Goal: Task Accomplishment & Management: Manage account settings

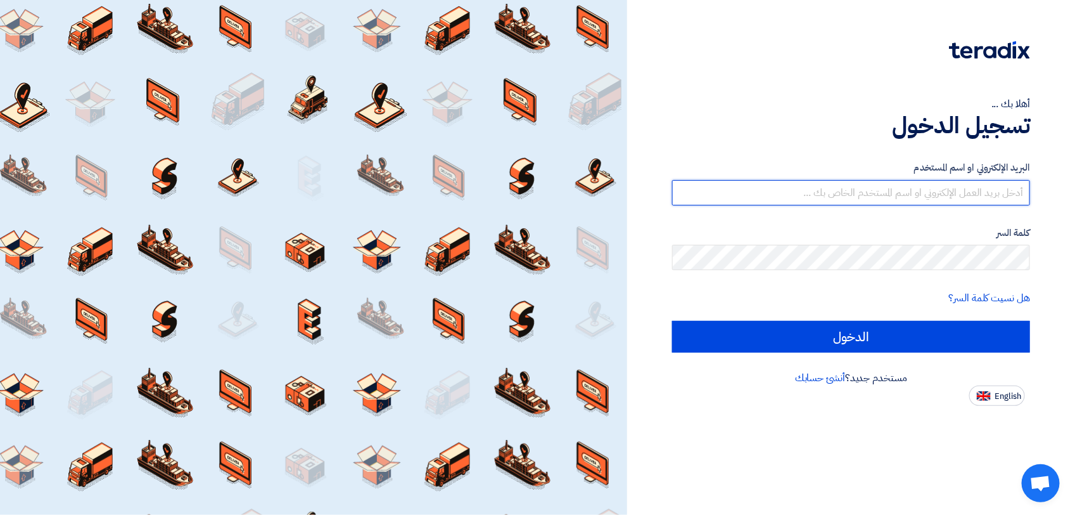
type input "[PERSON_NAME][EMAIL_ADDRESS][DOMAIN_NAME]"
drag, startPoint x: 911, startPoint y: 193, endPoint x: 1041, endPoint y: 204, distance: 131.0
click at [1041, 204] on div "أهلا بك ... تسجيل الدخول البريد الإلكتروني او اسم المستخدم [PERSON_NAME][EMAIL_…" at bounding box center [851, 203] width 429 height 406
drag, startPoint x: 993, startPoint y: 195, endPoint x: 904, endPoint y: 188, distance: 89.7
click at [902, 188] on input "[PERSON_NAME][EMAIL_ADDRESS][DOMAIN_NAME]" at bounding box center [851, 192] width 358 height 25
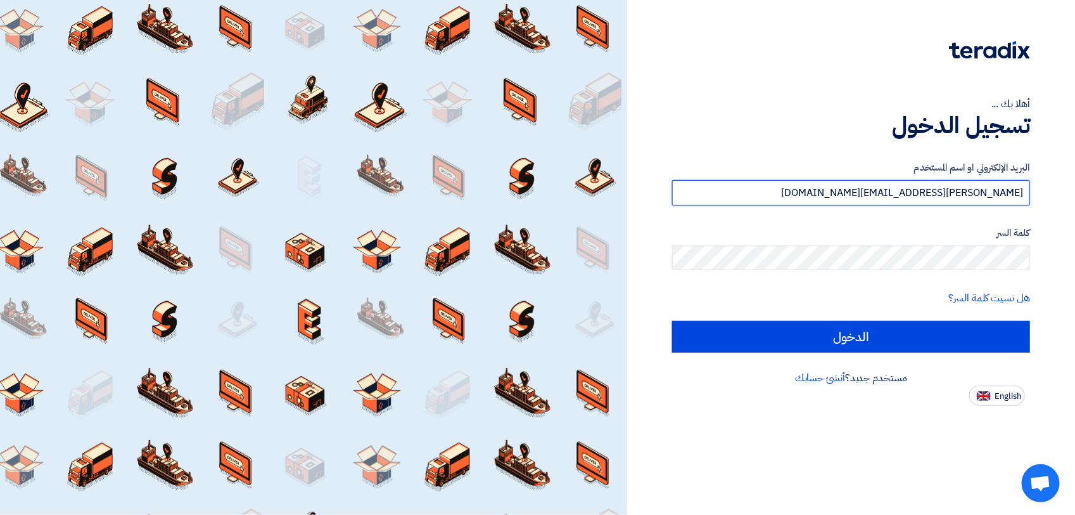
click at [905, 188] on input "[PERSON_NAME][EMAIL_ADDRESS][DOMAIN_NAME]" at bounding box center [851, 192] width 358 height 25
click at [907, 188] on input "[PERSON_NAME][EMAIL_ADDRESS][DOMAIN_NAME]" at bounding box center [851, 192] width 358 height 25
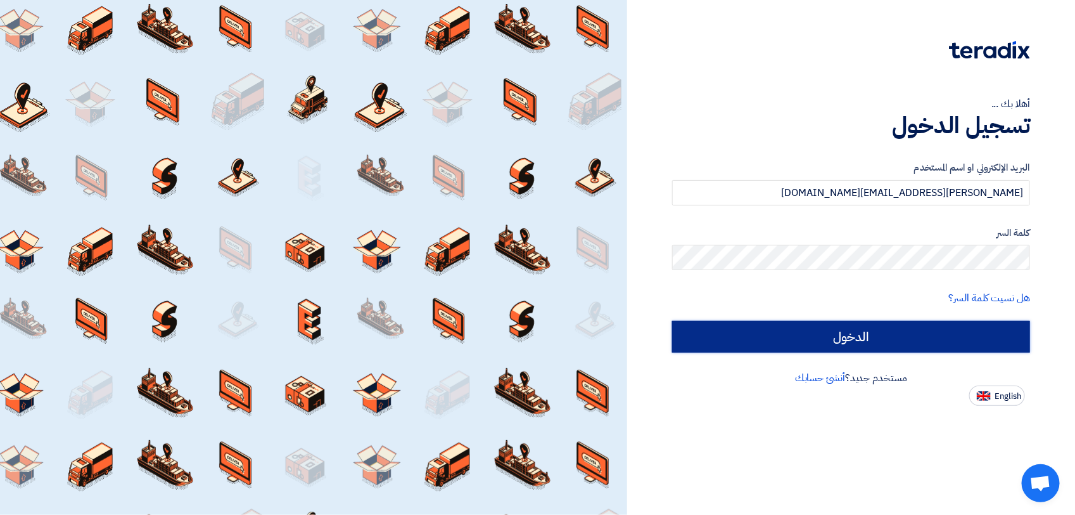
click at [892, 336] on input "الدخول" at bounding box center [851, 337] width 358 height 32
type input "Sign in"
